Goal: Task Accomplishment & Management: Use online tool/utility

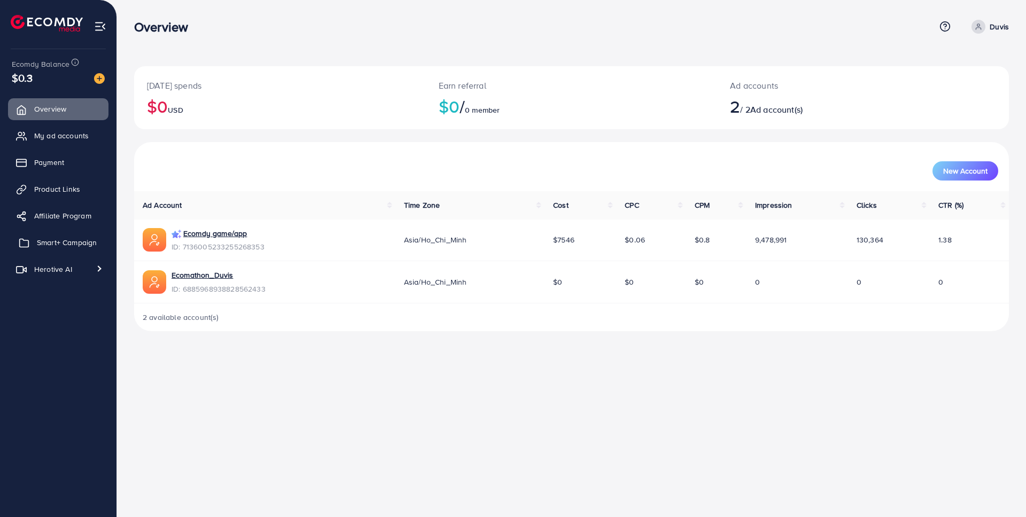
click at [42, 235] on link "Smart+ Campaign" at bounding box center [58, 242] width 100 height 21
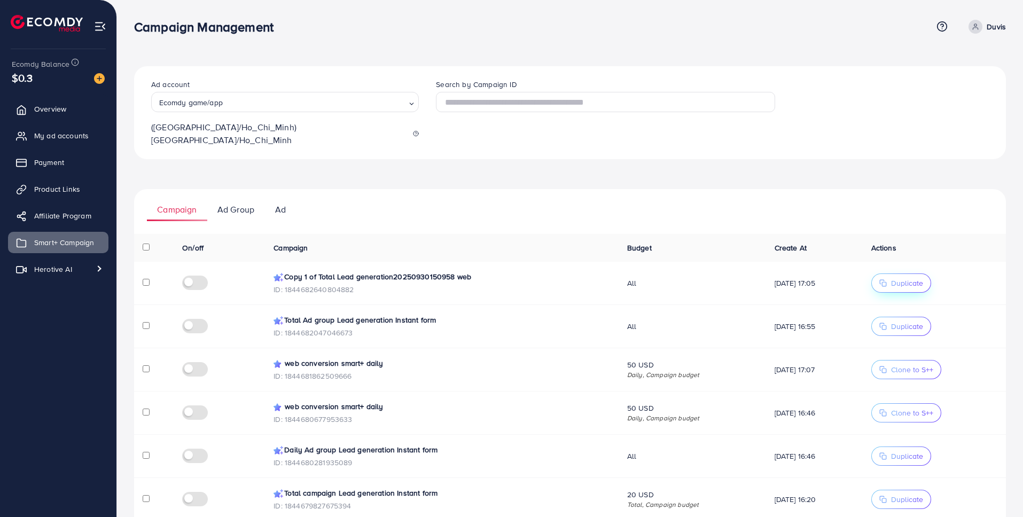
click at [909, 278] on span "Duplicate" at bounding box center [907, 283] width 32 height 11
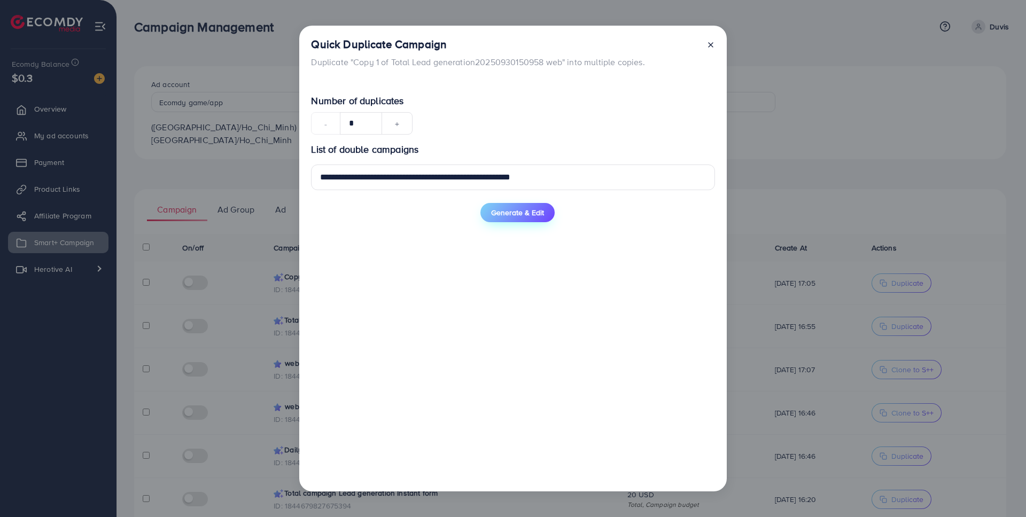
click at [541, 215] on span "Generate & Edit" at bounding box center [517, 212] width 53 height 11
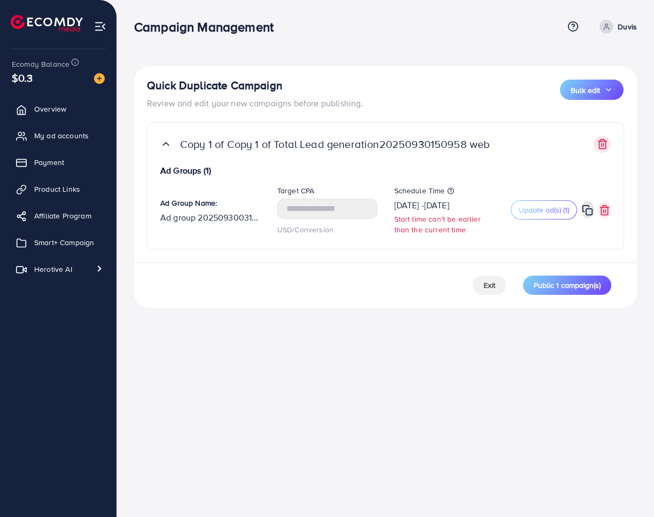
click at [389, 325] on div "Campaign Management Help Center Contact Support Term and policy About Us Duvis …" at bounding box center [327, 258] width 654 height 517
click at [57, 249] on link "Smart+ Campaign" at bounding box center [58, 242] width 100 height 21
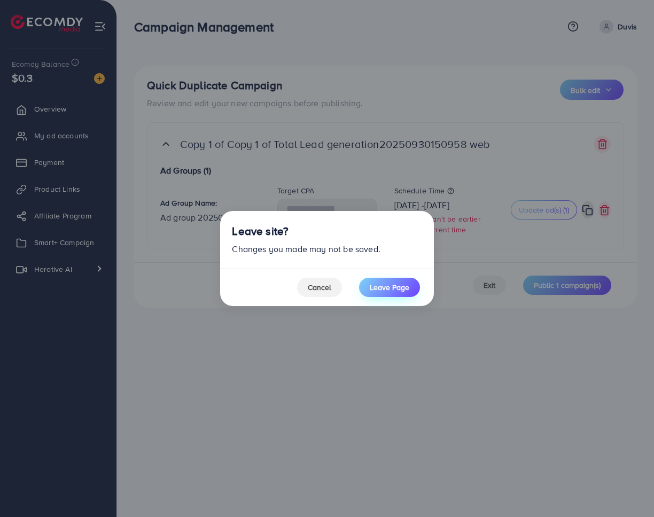
click at [389, 291] on span "Leave Page" at bounding box center [390, 287] width 40 height 11
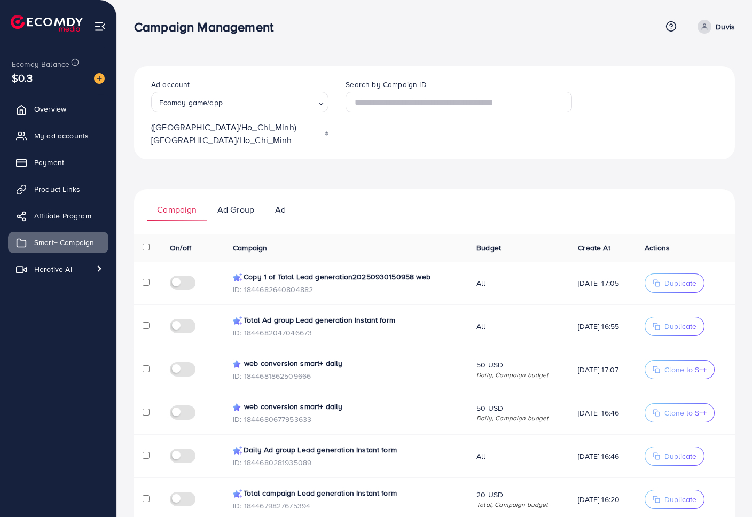
click at [245, 112] on div "Ecomdy game/app Loading..." at bounding box center [239, 102] width 177 height 20
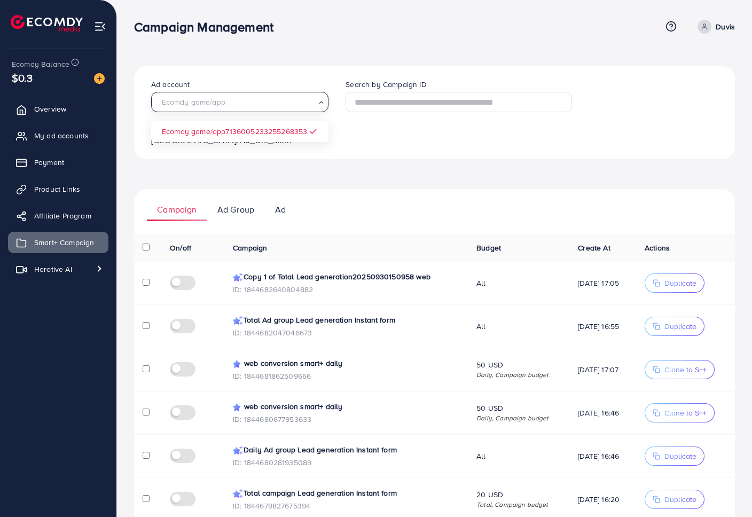
click at [504, 189] on ul "Campaign Ad Group Ad" at bounding box center [434, 205] width 601 height 32
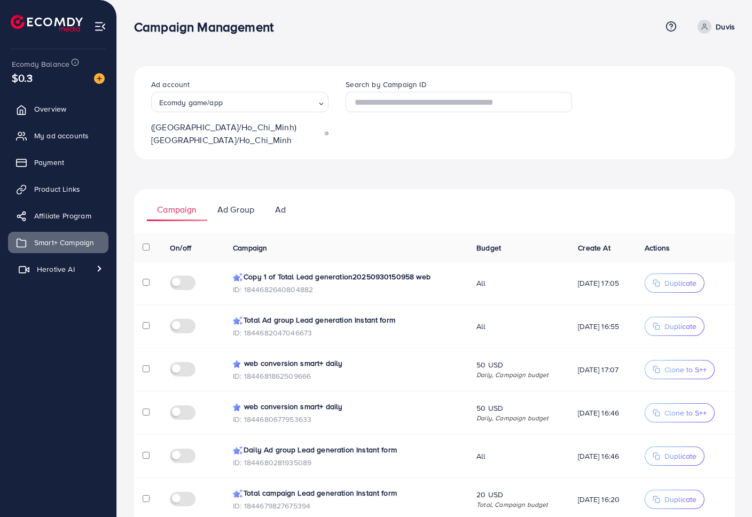
click at [51, 271] on span "Herotive AI" at bounding box center [56, 269] width 38 height 11
click at [50, 291] on span "Video generator" at bounding box center [56, 294] width 71 height 11
